Goal: Task Accomplishment & Management: Manage account settings

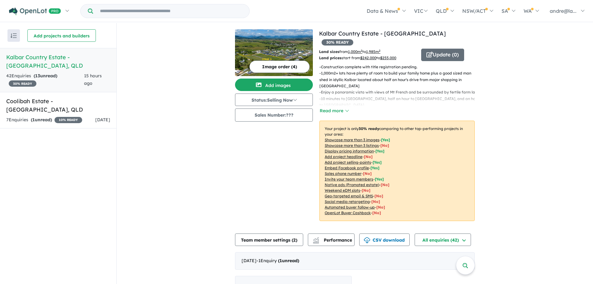
scroll to position [218, 0]
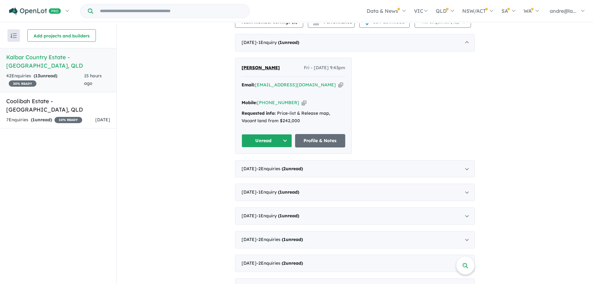
click at [281, 134] on button "Unread" at bounding box center [267, 140] width 50 height 13
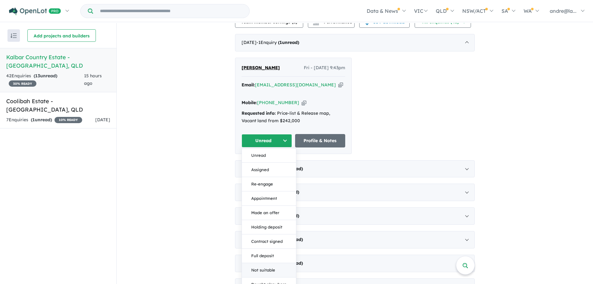
click at [271, 263] on button "Not suitable" at bounding box center [269, 270] width 54 height 14
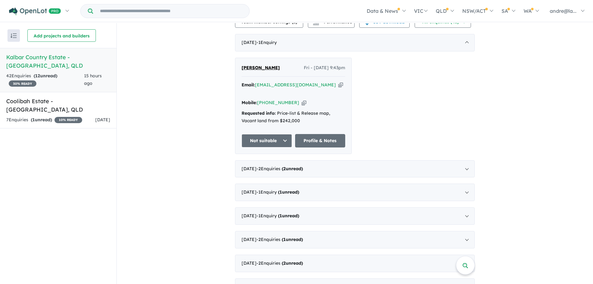
scroll to position [34, 0]
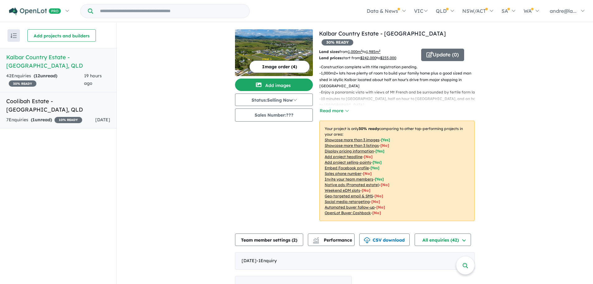
click at [34, 97] on h5 "Coolibah Estate - [GEOGRAPHIC_DATA] , [GEOGRAPHIC_DATA]" at bounding box center [58, 105] width 104 height 17
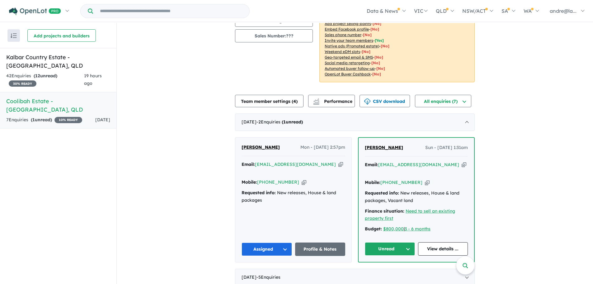
scroll to position [1, 0]
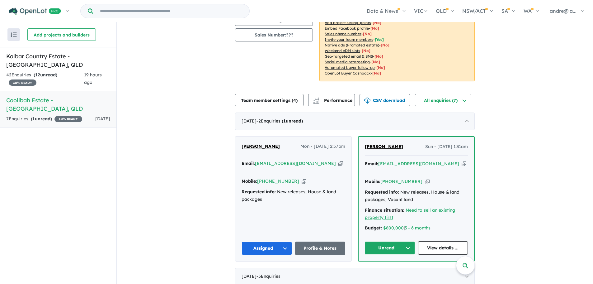
click at [405, 241] on button "Unread" at bounding box center [390, 247] width 50 height 13
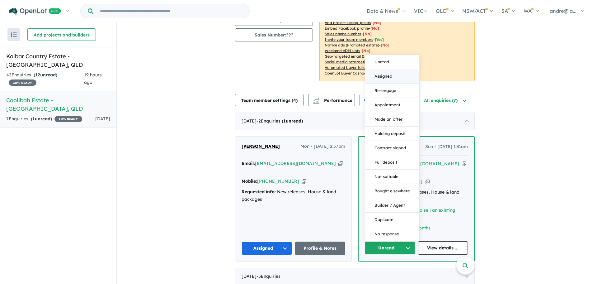
click at [385, 72] on button "Assigned" at bounding box center [392, 76] width 54 height 14
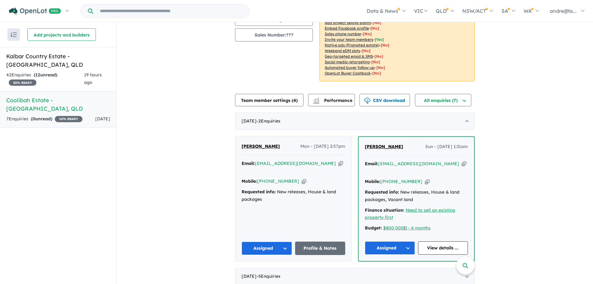
scroll to position [0, 0]
